Goal: Book appointment/travel/reservation

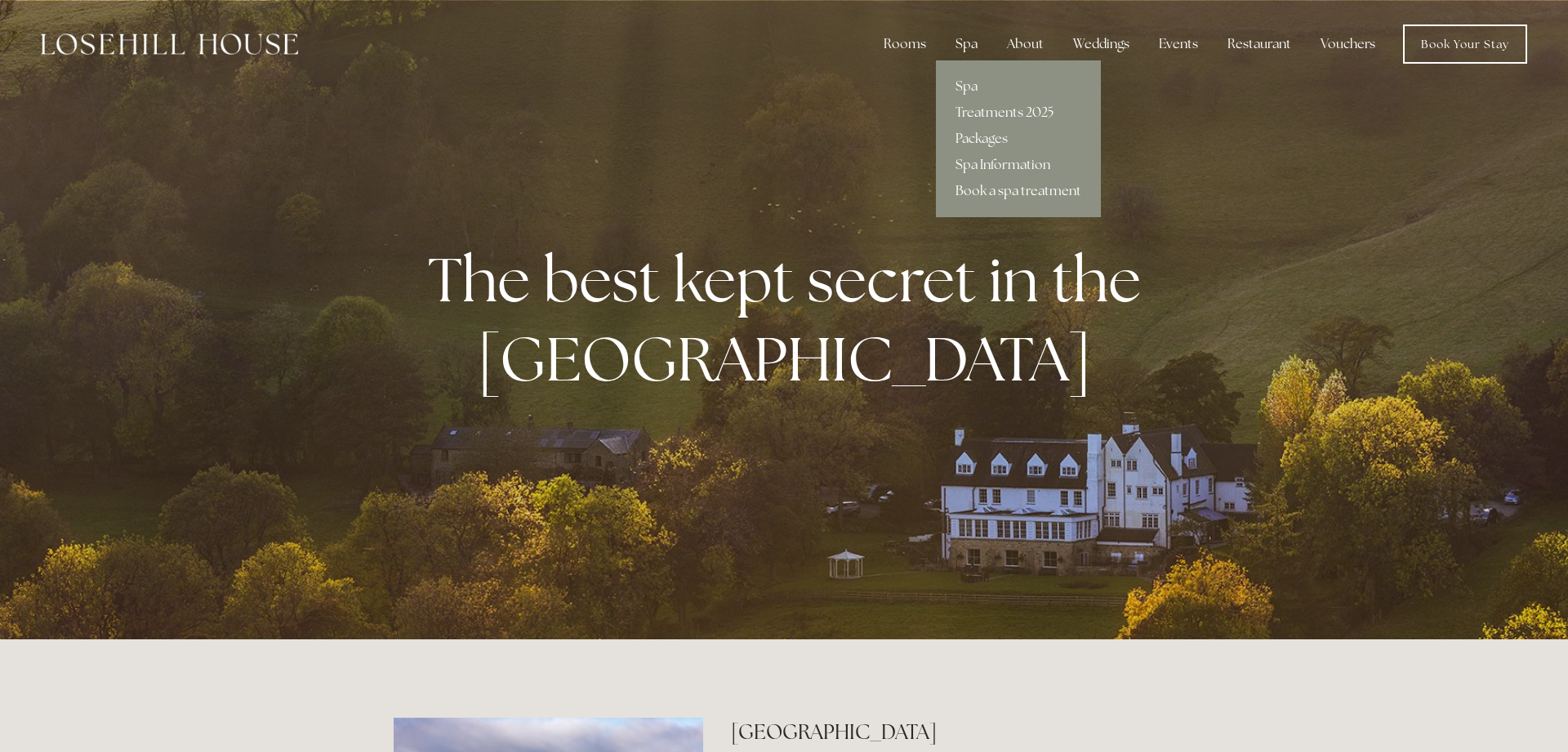
click at [1006, 193] on link "Book a spa treatment" at bounding box center [1018, 191] width 165 height 26
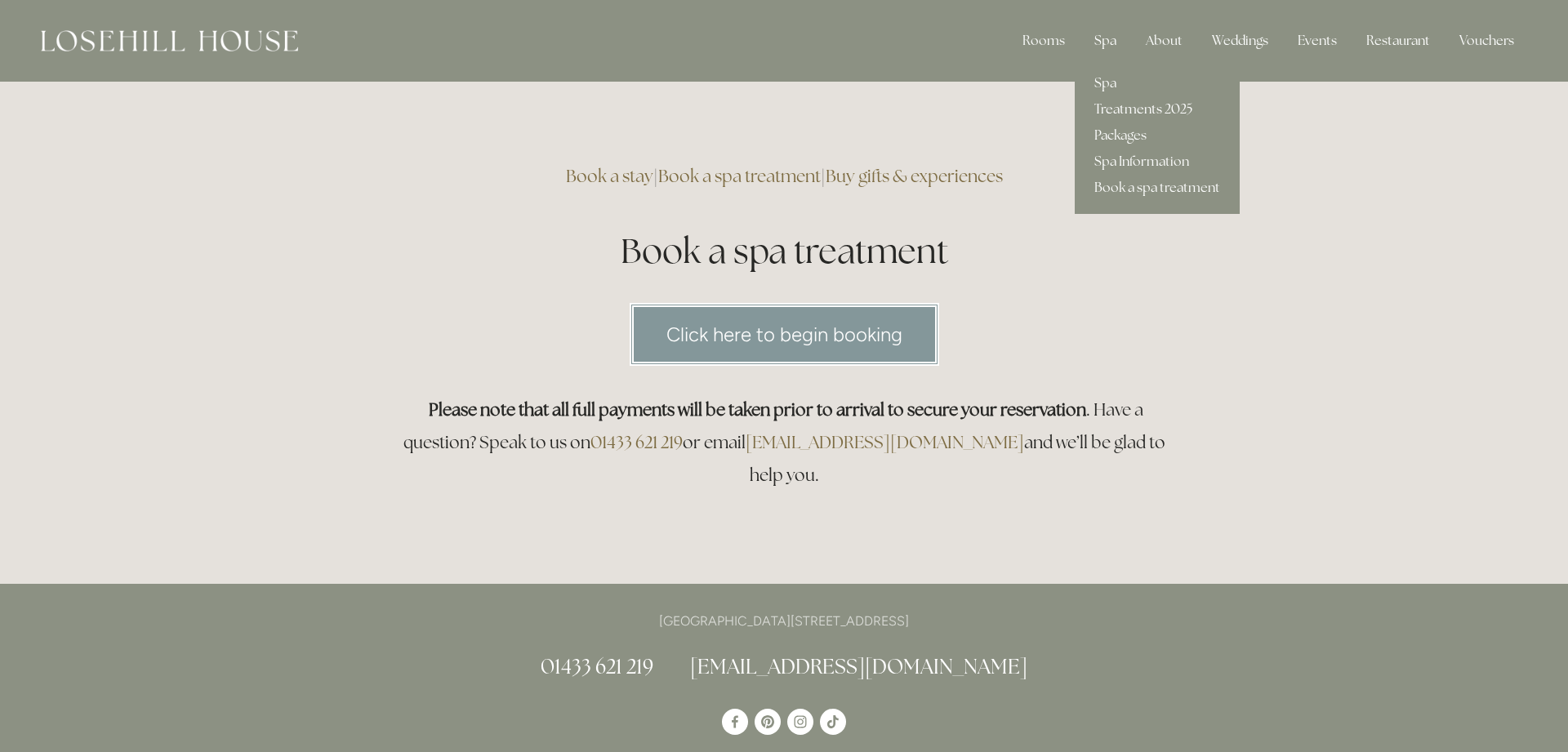
click at [1145, 103] on link "Treatments 2025" at bounding box center [1156, 109] width 165 height 26
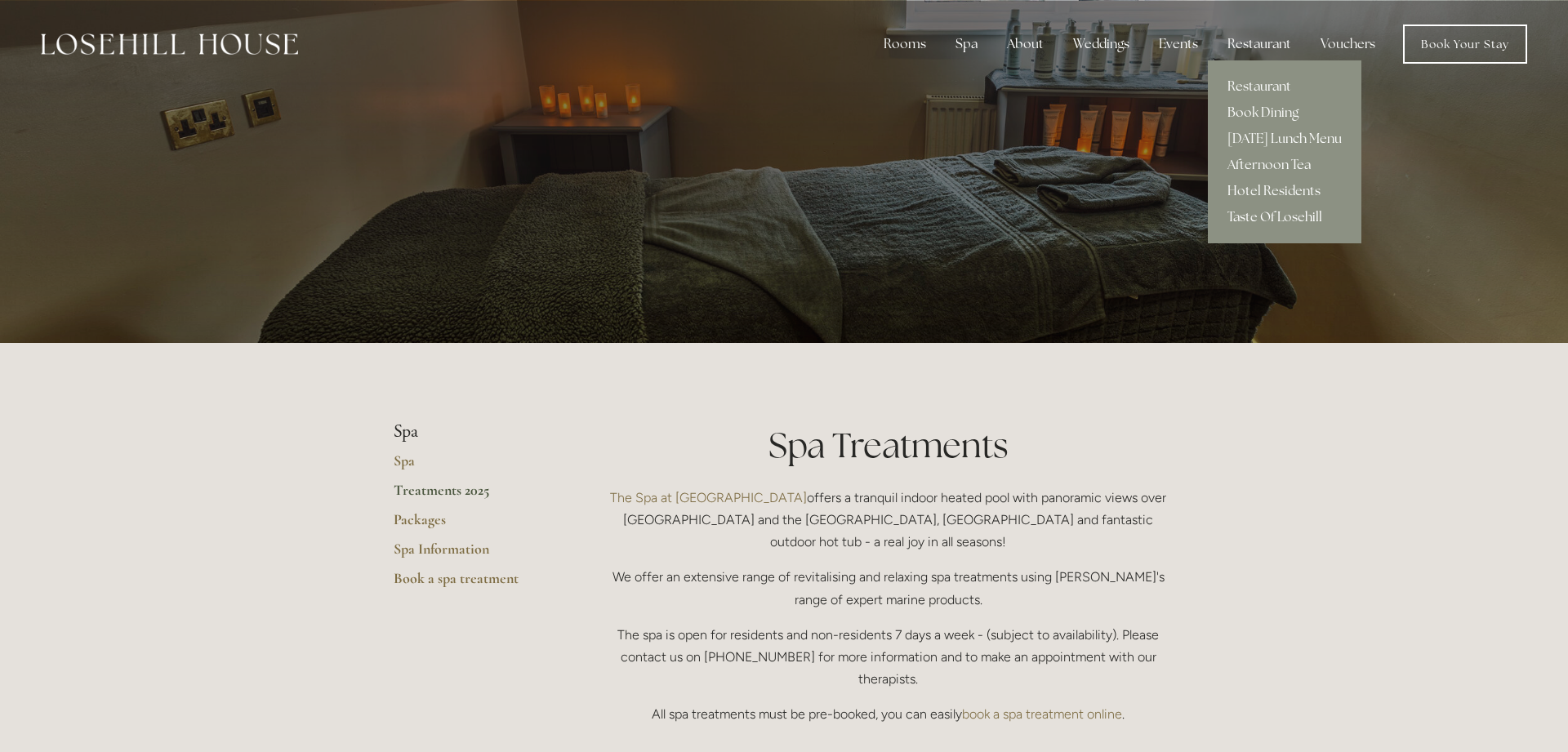
click at [1276, 218] on link "Taste Of Losehill" at bounding box center [1285, 216] width 154 height 26
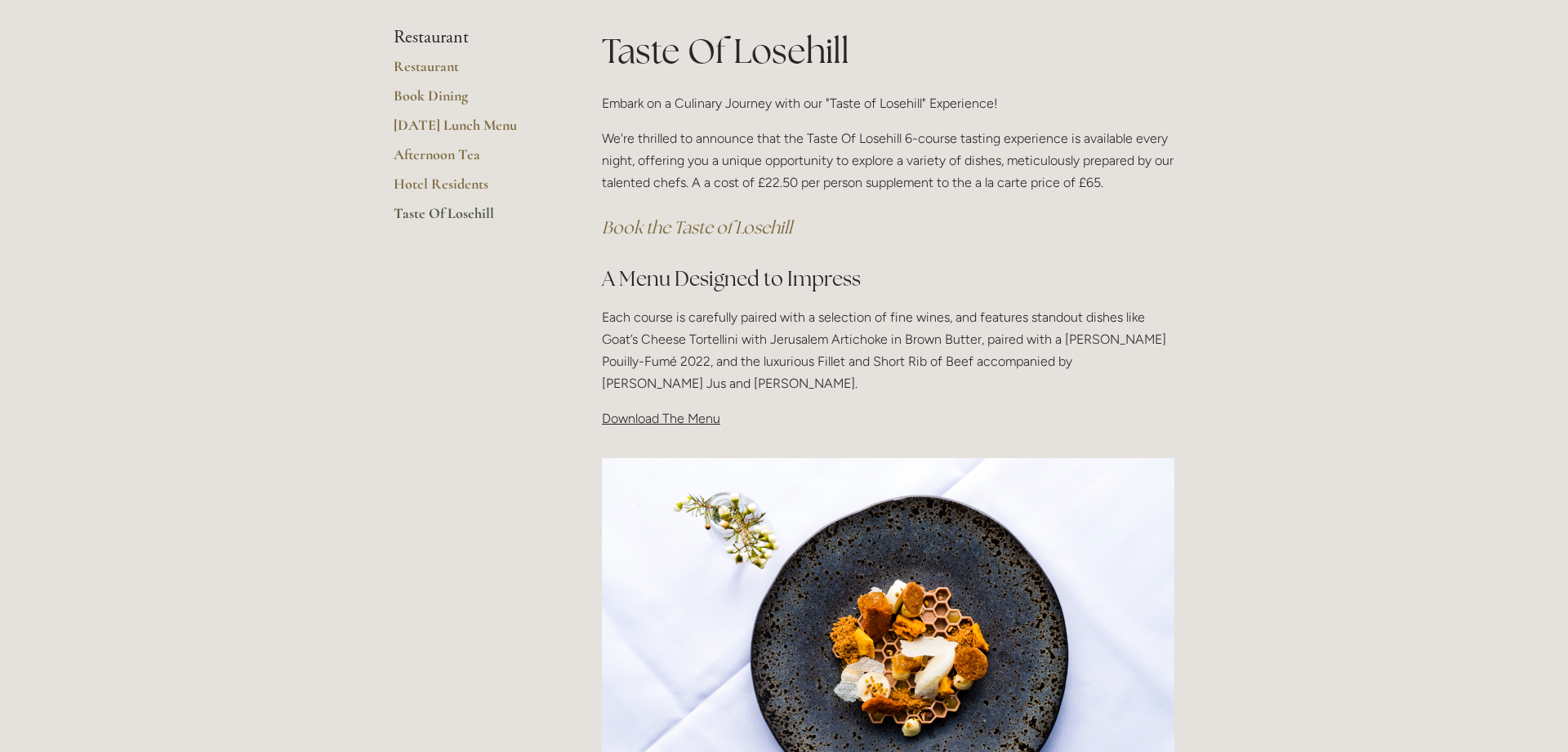
scroll to position [297, 0]
click at [626, 419] on span "Download The Menu" at bounding box center [661, 417] width 118 height 15
click at [670, 411] on span "Download The Menu" at bounding box center [661, 417] width 118 height 15
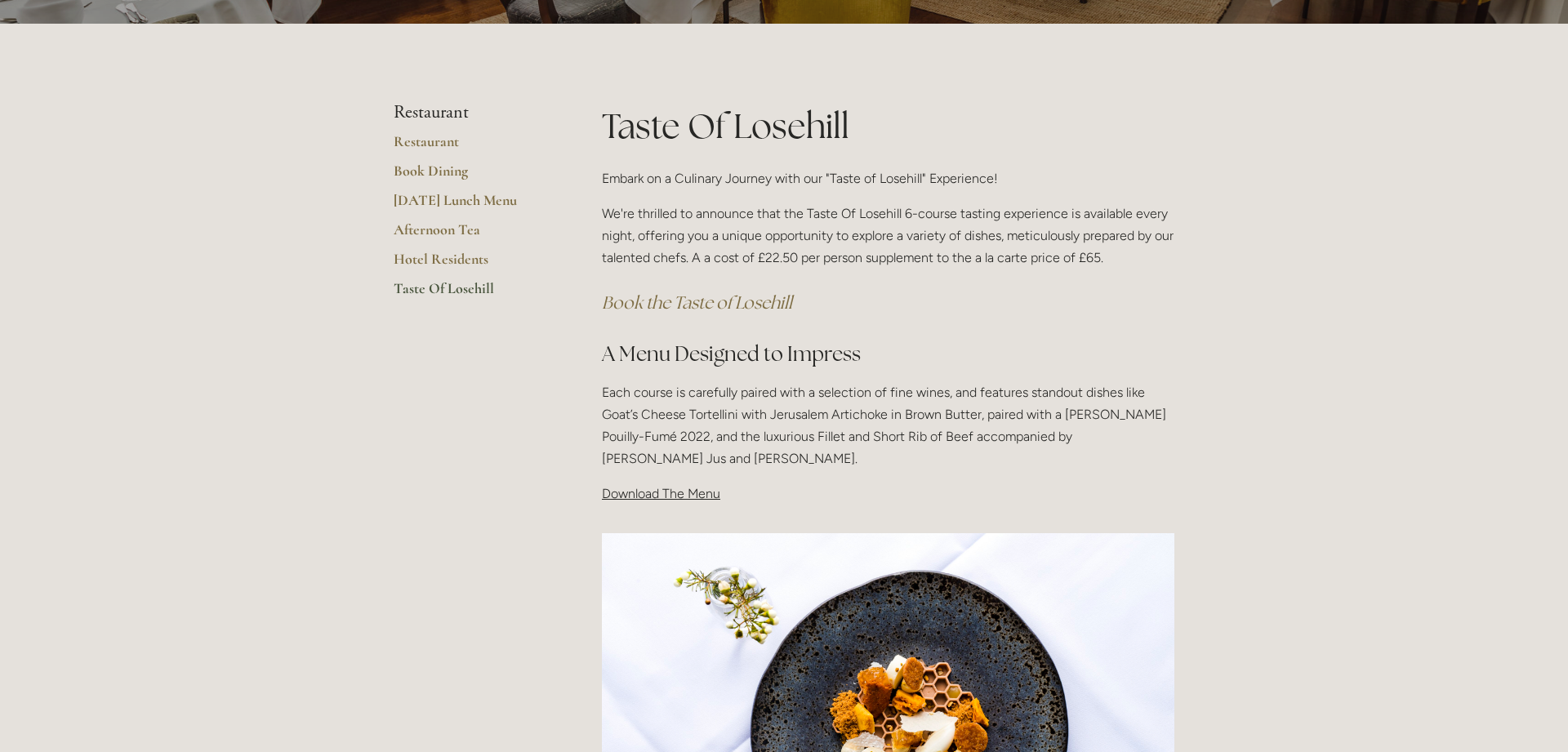
scroll to position [221, 0]
click at [667, 496] on span "Download The Menu" at bounding box center [661, 494] width 118 height 15
click at [593, 496] on div "Taste Of Losehill Embark on a Culinary Journey with our "Taste of Losehill" Exp…" at bounding box center [888, 312] width 600 height 417
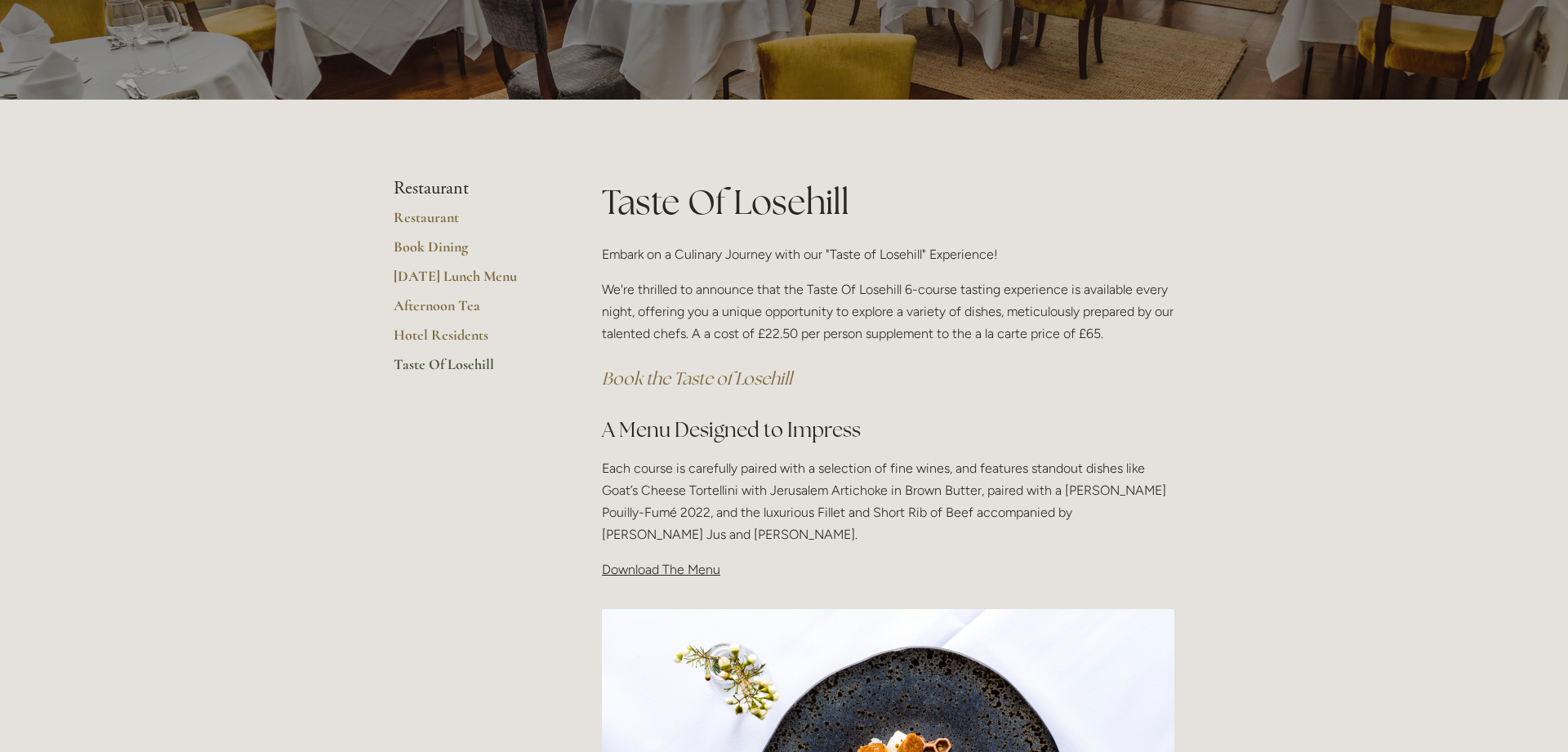
scroll to position [144, 0]
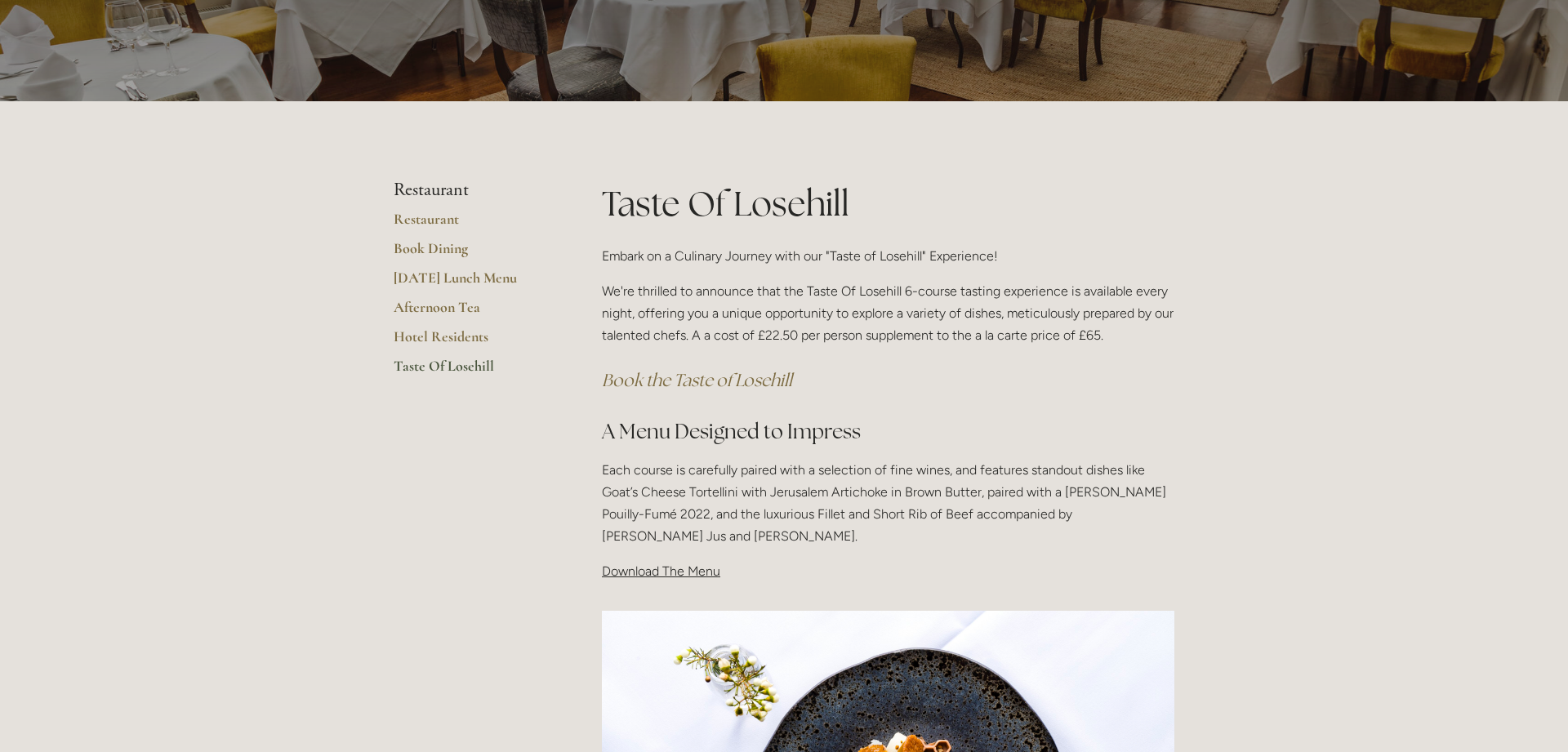
click at [666, 382] on em "Book the Taste of Losehill" at bounding box center [697, 380] width 190 height 22
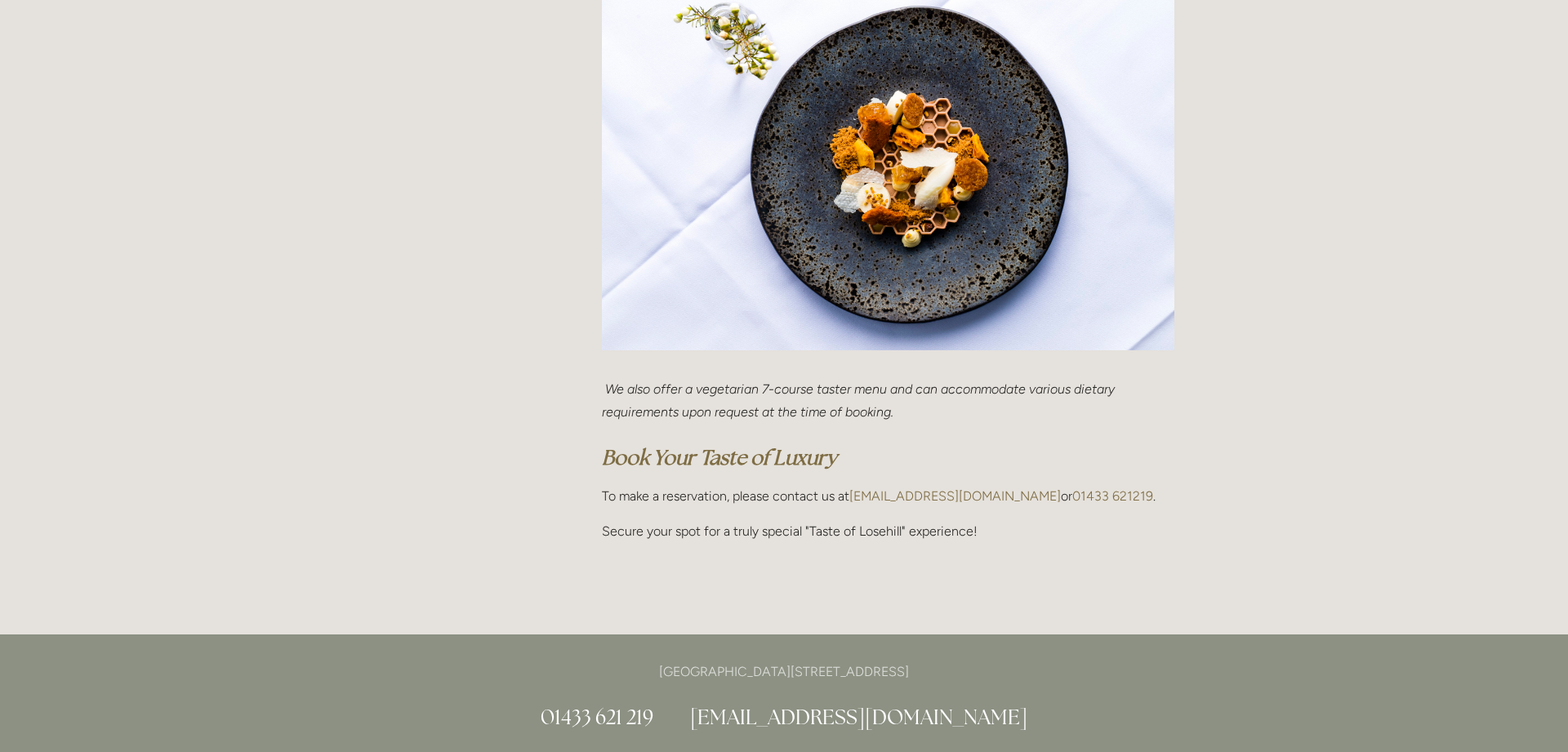
scroll to position [795, 0]
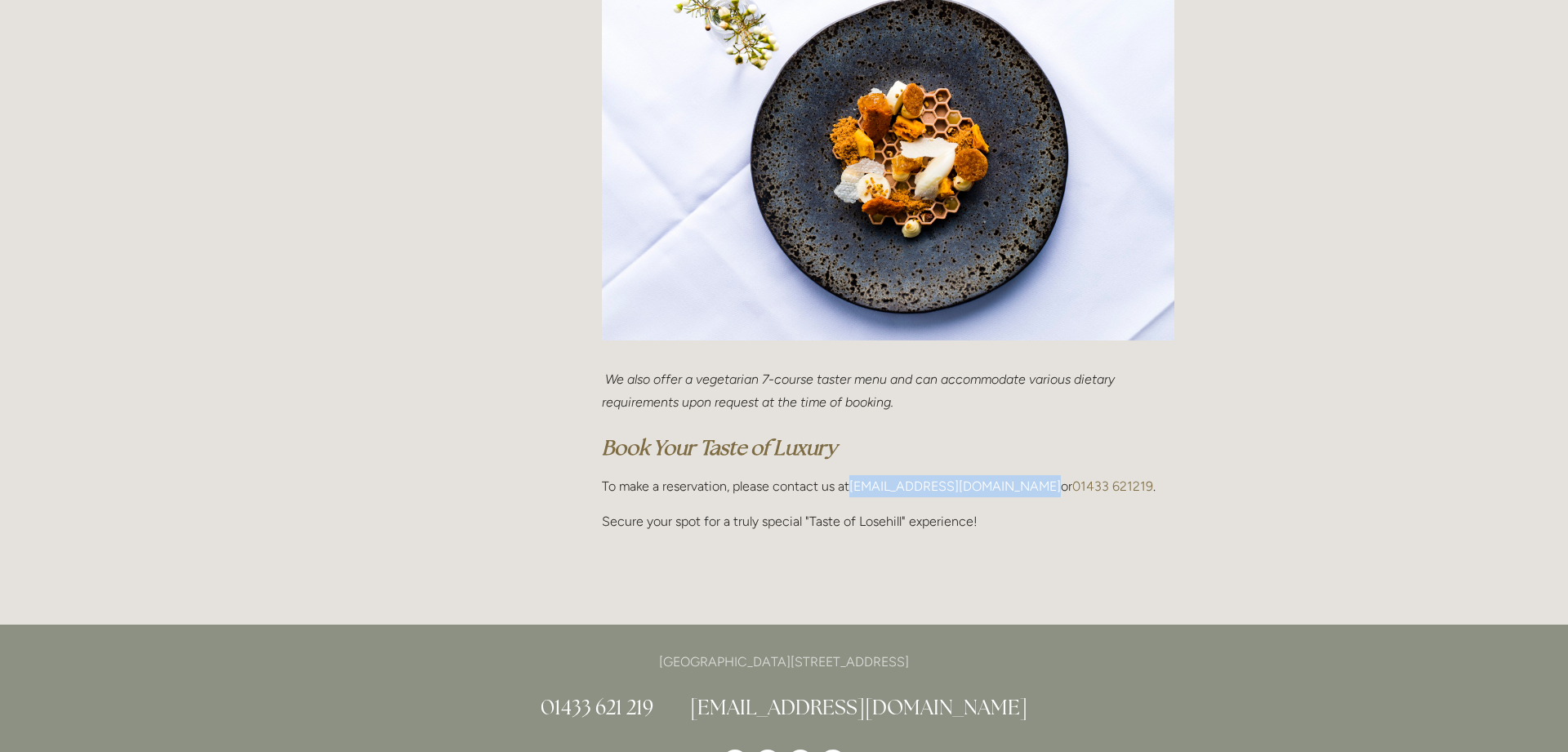
drag, startPoint x: 995, startPoint y: 490, endPoint x: 853, endPoint y: 483, distance: 142.2
click at [853, 483] on p "To make a reservation, please contact us at info@losehillhouse.co.uk or 01433 6…" at bounding box center [888, 486] width 572 height 22
copy link "[EMAIL_ADDRESS][DOMAIN_NAME]"
click at [1067, 543] on div "We also offer a vegetarian 7-course taster menu and can accommodate various die…" at bounding box center [888, 450] width 600 height 192
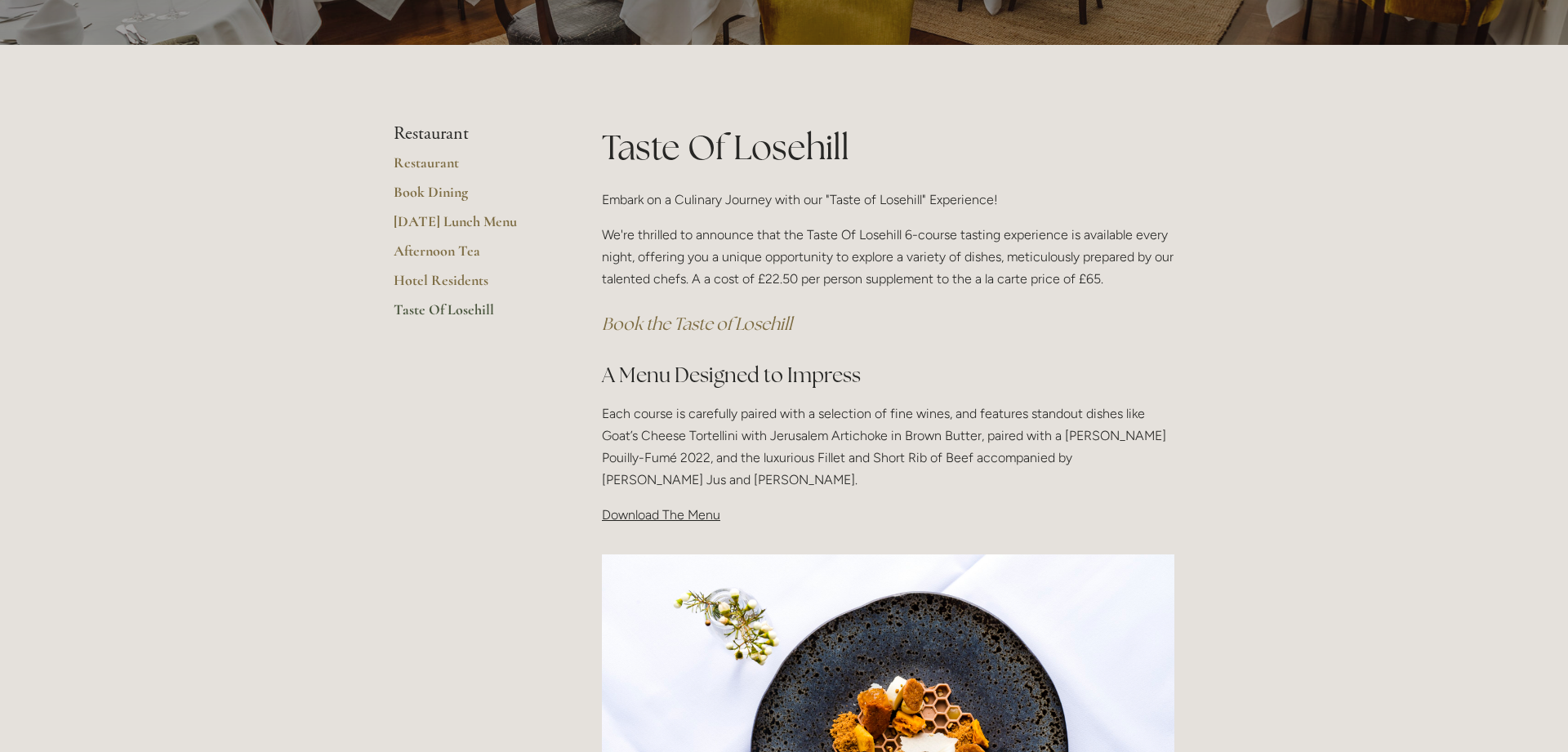
scroll to position [145, 0]
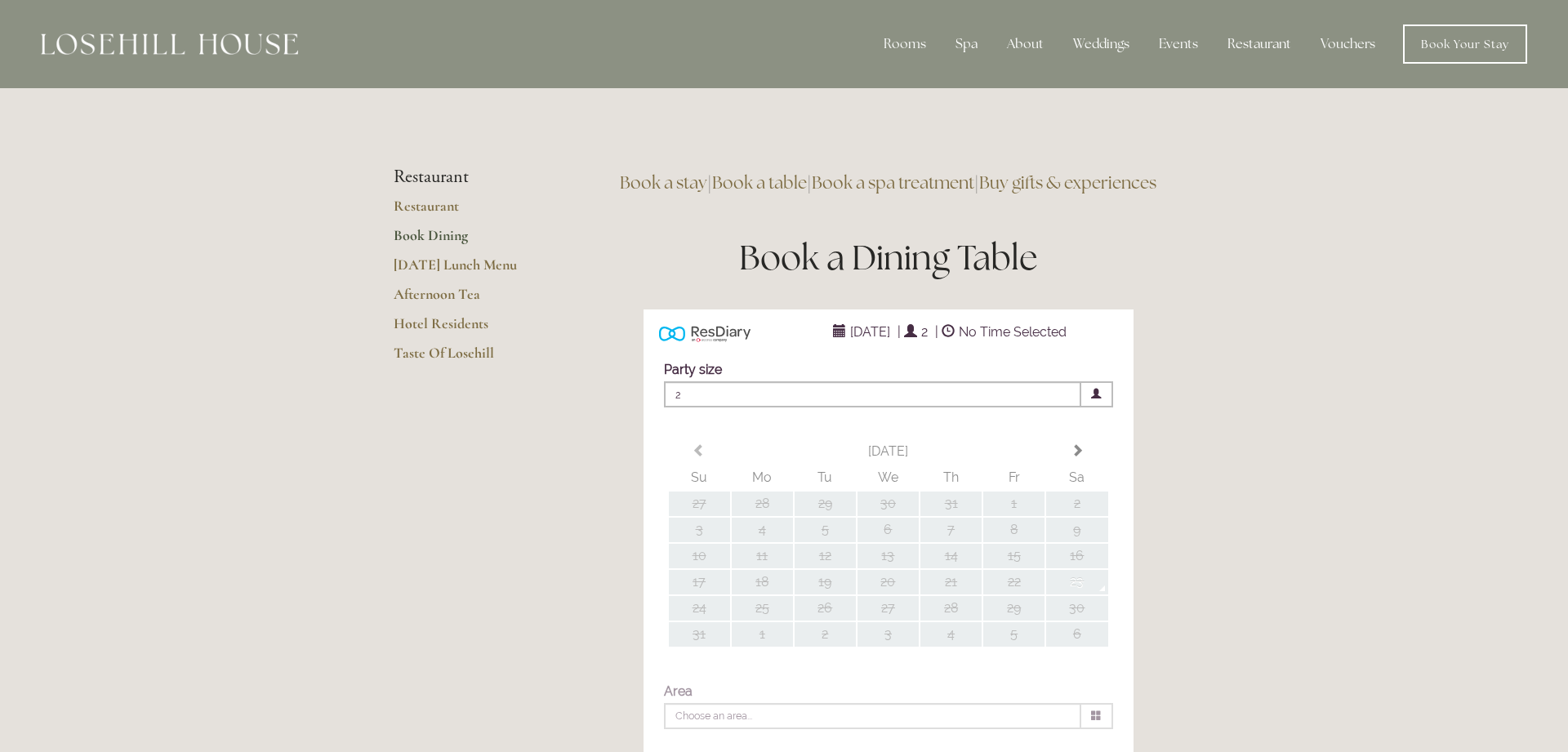
type input "Any Area"
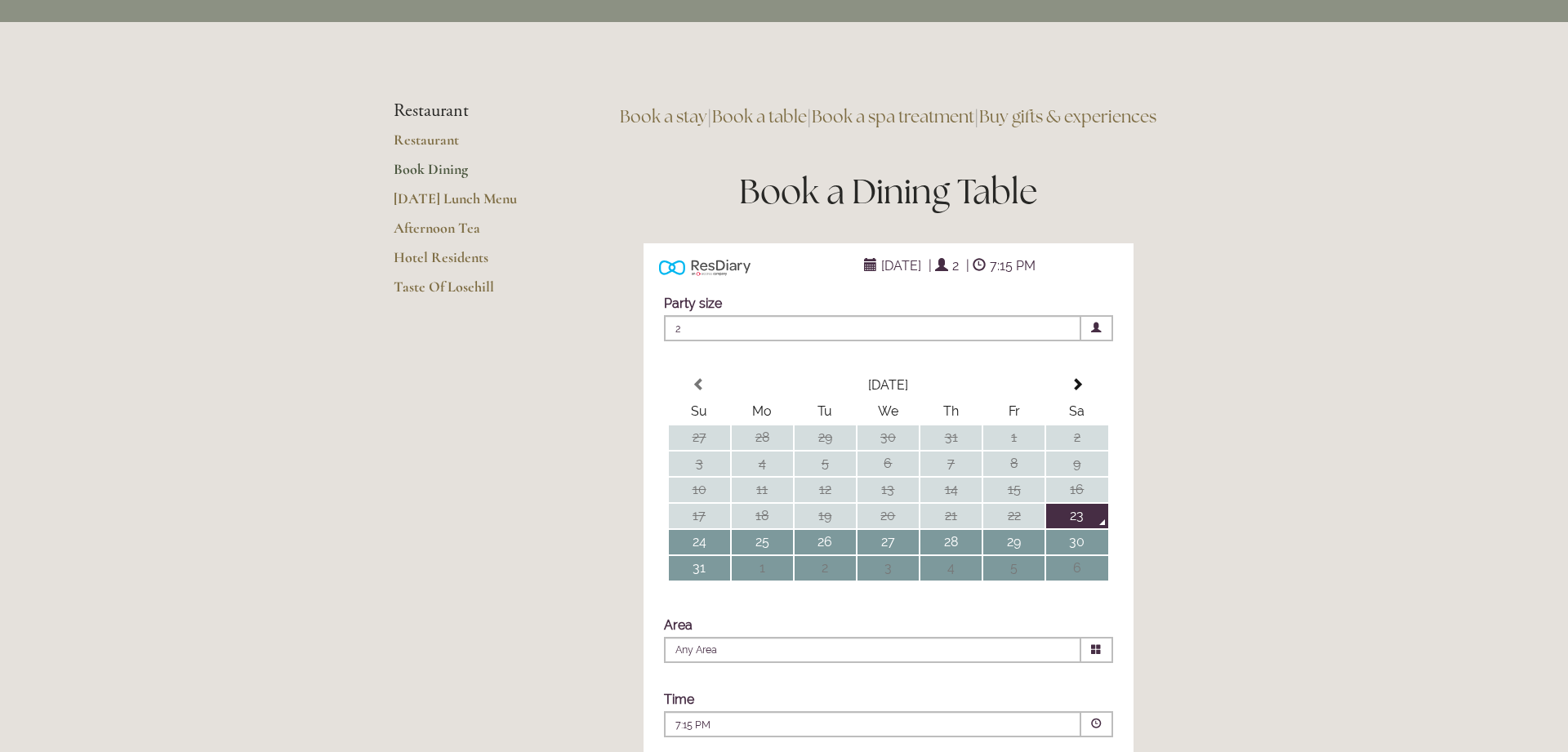
scroll to position [57, 0]
